Goal: Download file/media

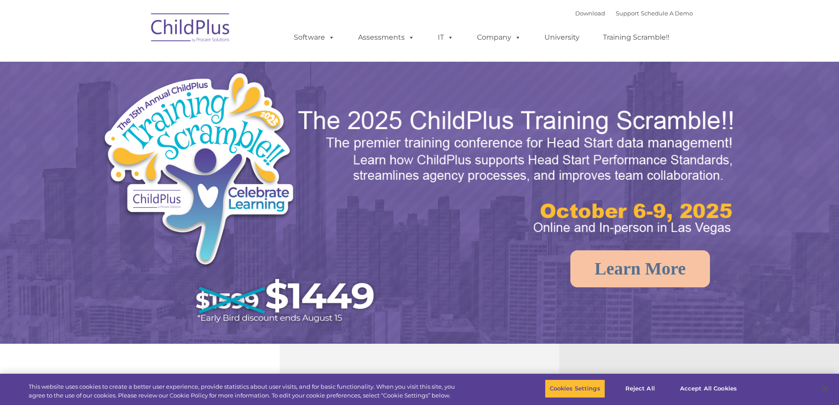
select select "MEDIUM"
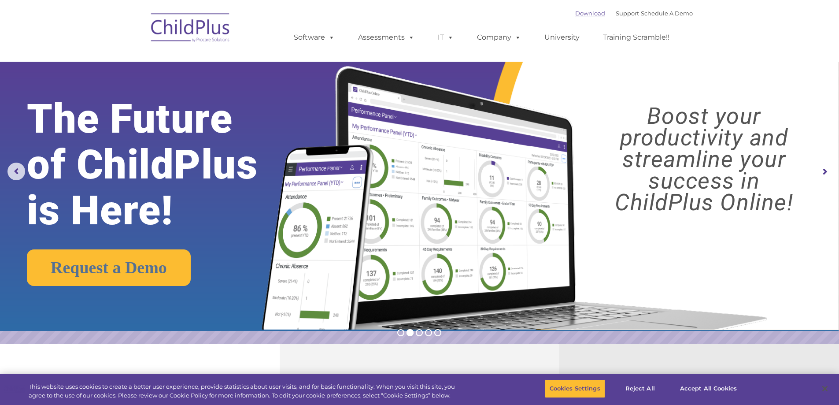
click at [575, 13] on link "Download" at bounding box center [590, 13] width 30 height 7
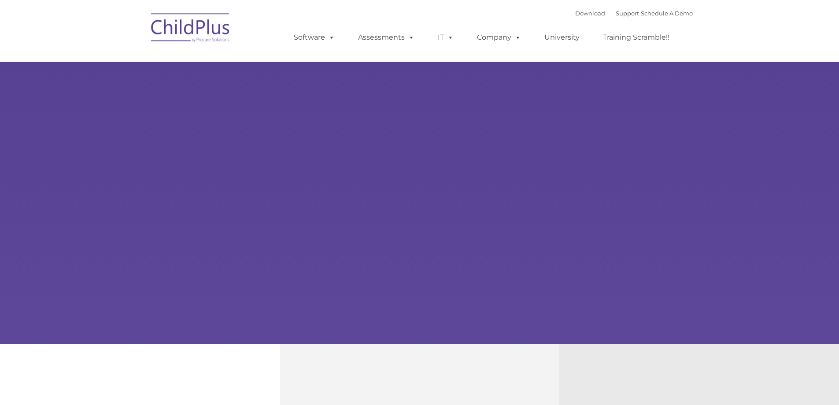
type input ""
select select "MEDIUM"
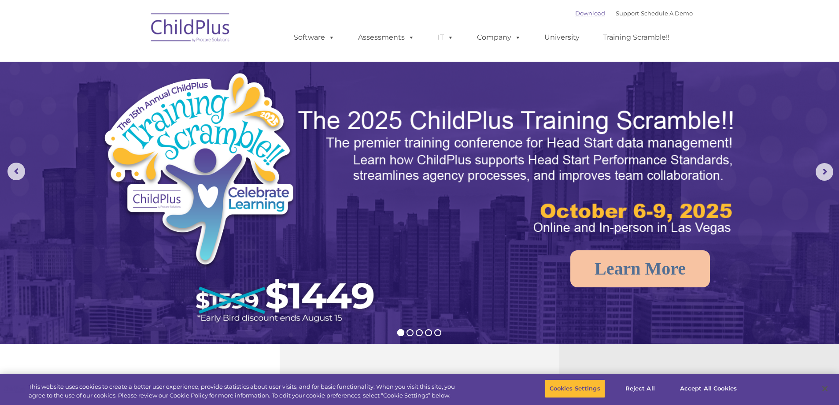
click at [577, 12] on link "Download" at bounding box center [590, 13] width 30 height 7
